Goal: Register for event/course

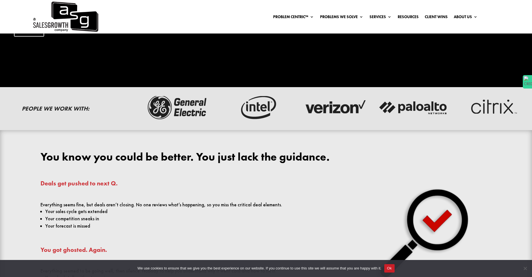
scroll to position [182, 0]
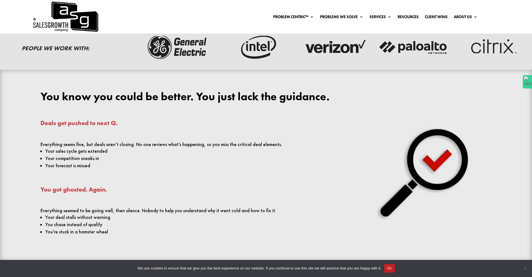
click at [170, 136] on div "Deals get pushed to next Q. Everything seems fine, but deals aren’t closing. No…" at bounding box center [186, 180] width 292 height 120
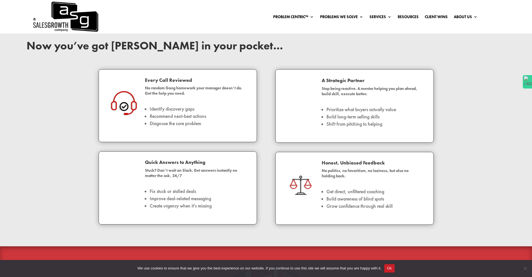
scroll to position [455, 0]
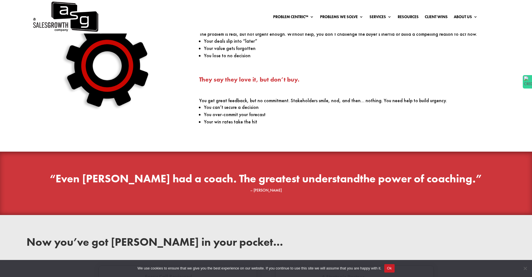
click at [172, 140] on div "You’re Losing to the status quo. The problem is real, but not urgent enough. Wi…" at bounding box center [266, 70] width 532 height 163
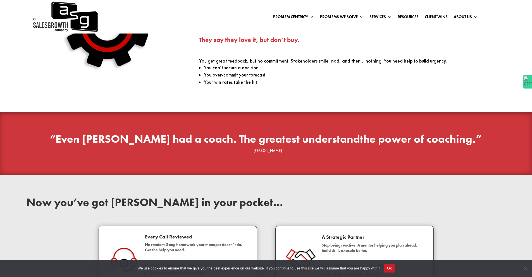
scroll to position [561, 0]
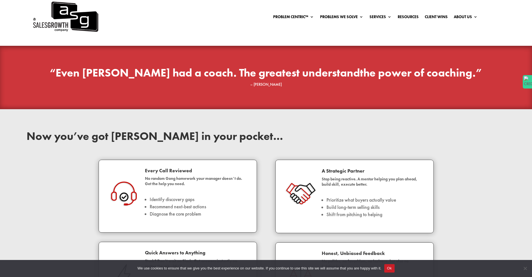
click at [154, 143] on h2 "Now you’ve got [PERSON_NAME] in your pocket…" at bounding box center [266, 138] width 479 height 14
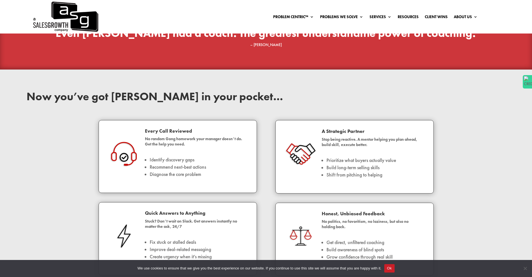
scroll to position [672, 0]
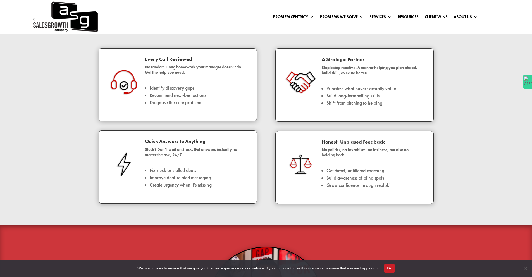
click at [85, 127] on div "Now you’ve got [PERSON_NAME] in your pocket… Every Call Reviewed No random Gong…" at bounding box center [266, 111] width 532 height 227
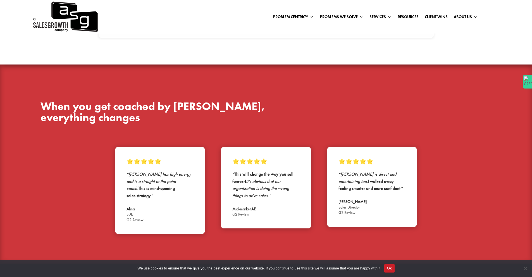
scroll to position [2148, 0]
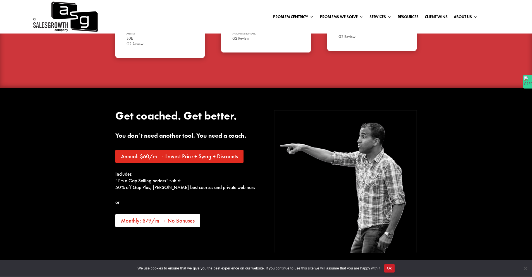
click at [87, 151] on div "Get coached. Get better. You don’t need another tool. You need a coach. Annual:…" at bounding box center [266, 182] width 532 height 188
click at [75, 125] on div "Get coached. Get better. You don’t need another tool. You need a coach. Annual:…" at bounding box center [266, 182] width 532 height 188
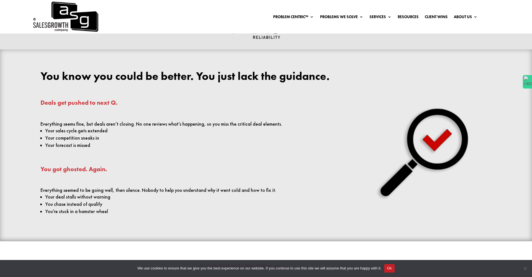
scroll to position [0, 0]
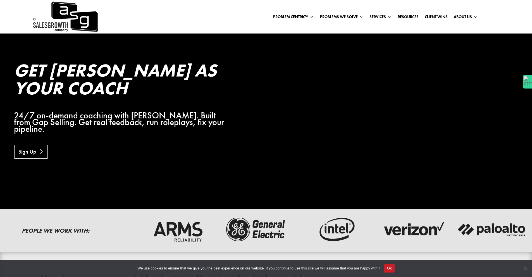
click at [41, 145] on link "Sign Up" at bounding box center [31, 152] width 34 height 14
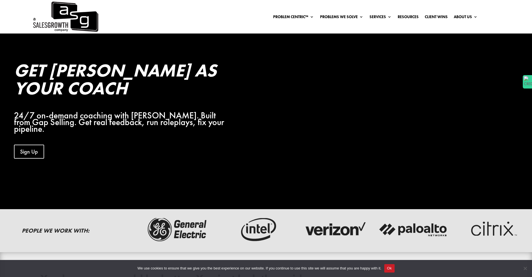
click at [211, 13] on div "Problem Centric™ Problem Centric™ OS Problem Identification Chart Gap Selling T…" at bounding box center [287, 17] width 379 height 8
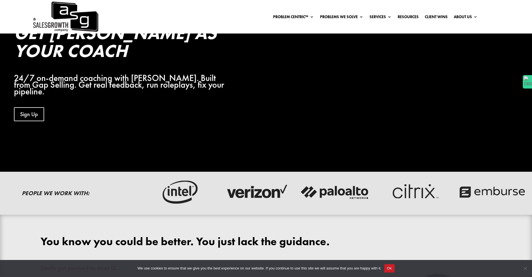
scroll to position [188, 0]
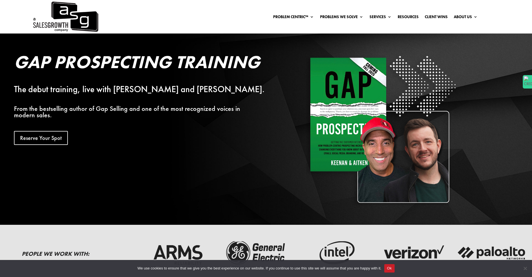
click at [153, 116] on div "Gap Prospecting Training The debut training, live with [PERSON_NAME] and [PERSO…" at bounding box center [144, 99] width 261 height 92
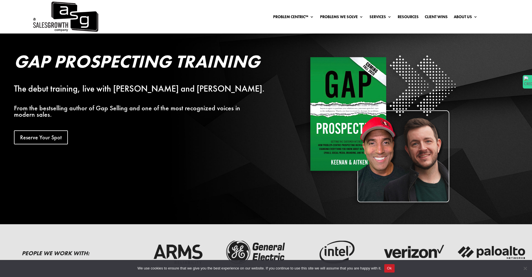
scroll to position [1, 0]
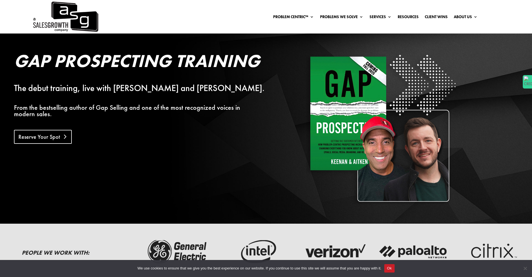
click at [52, 131] on link "Reserve Your Spot" at bounding box center [43, 137] width 58 height 14
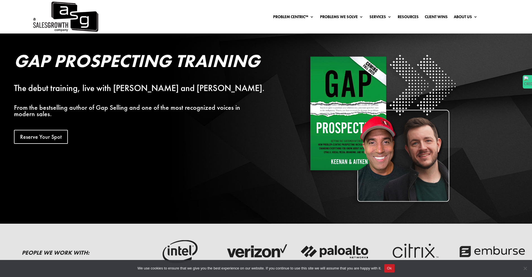
click at [207, 25] on div "Problem Centric™ Problem Centric™ OS Problem Identification Chart Gap Selling T…" at bounding box center [266, 15] width 532 height 33
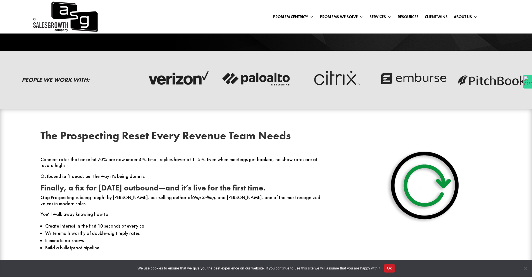
scroll to position [0, 0]
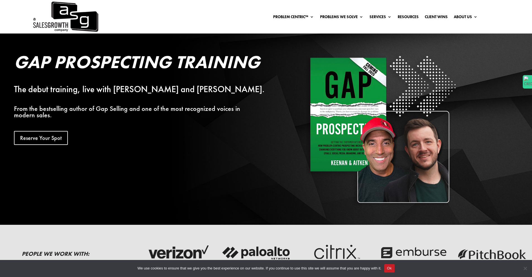
click at [227, 19] on div "Problem Centric™ Problem Centric™ OS Problem Identification Chart Gap Selling T…" at bounding box center [287, 17] width 379 height 8
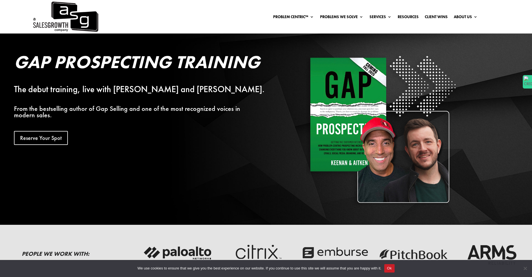
click at [227, 19] on div "Problem Centric™ Problem Centric™ OS Problem Identification Chart Gap Selling T…" at bounding box center [287, 17] width 379 height 8
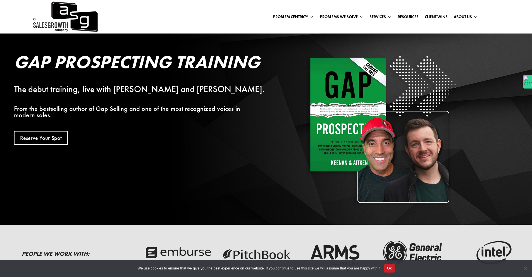
click at [224, 17] on div "Problem Centric™ Problem Centric™ OS Problem Identification Chart Gap Selling T…" at bounding box center [287, 17] width 379 height 8
